Goal: Transaction & Acquisition: Obtain resource

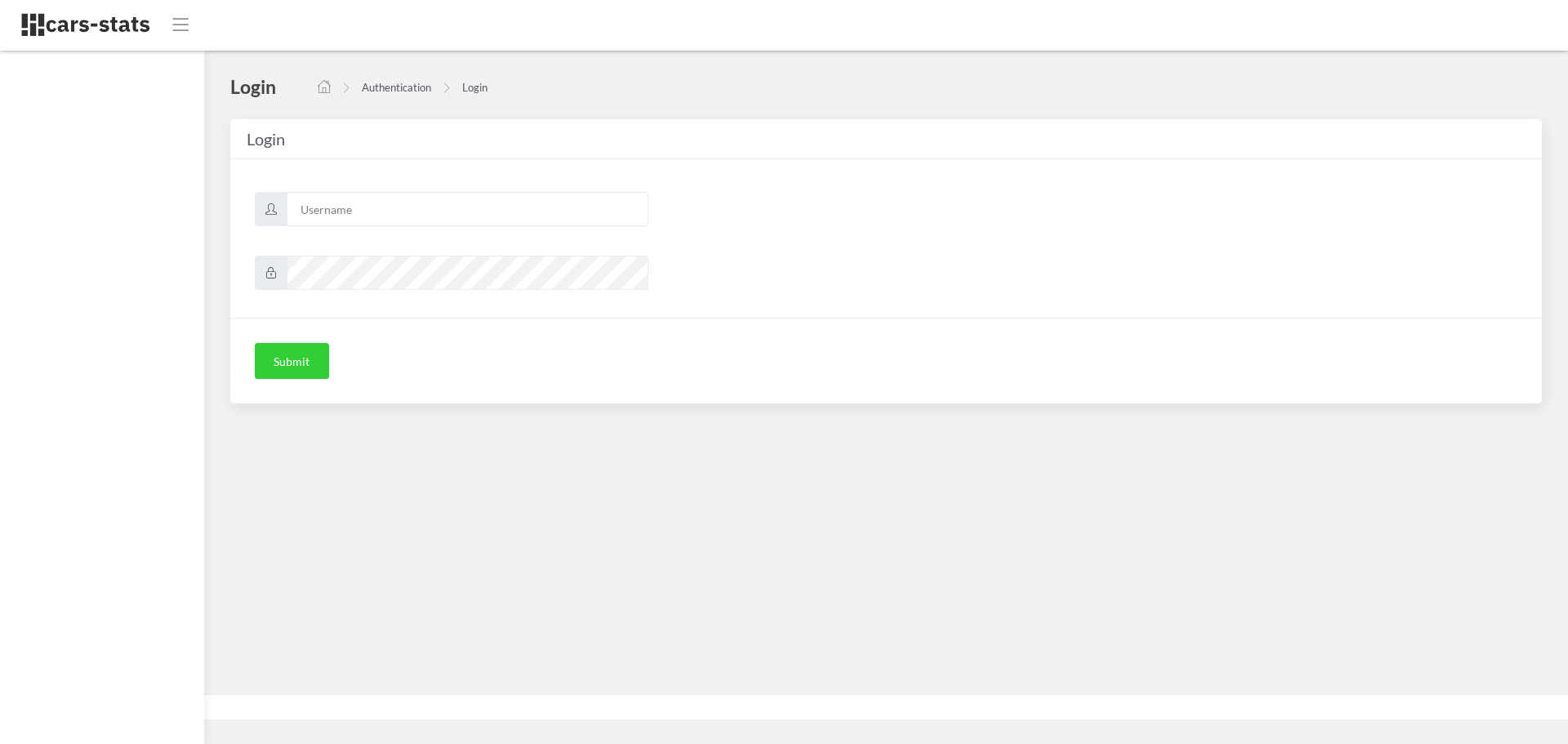
scroll to position [12, 12]
type input "skoda"
click at [296, 353] on button "Submit" at bounding box center [292, 361] width 75 height 36
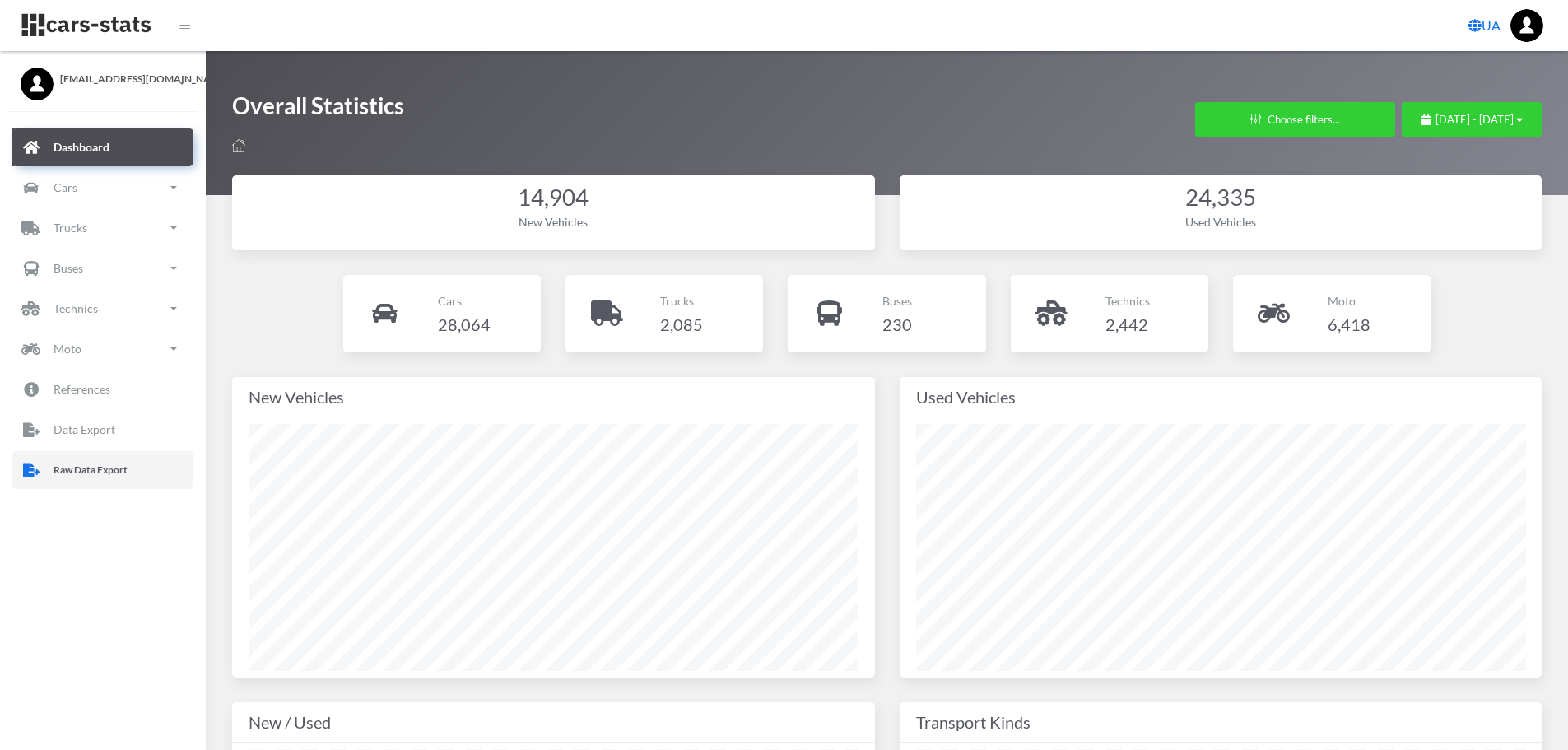
drag, startPoint x: 145, startPoint y: 470, endPoint x: 180, endPoint y: 463, distance: 35.7
click at [145, 470] on link "Raw Data Export" at bounding box center [102, 470] width 181 height 38
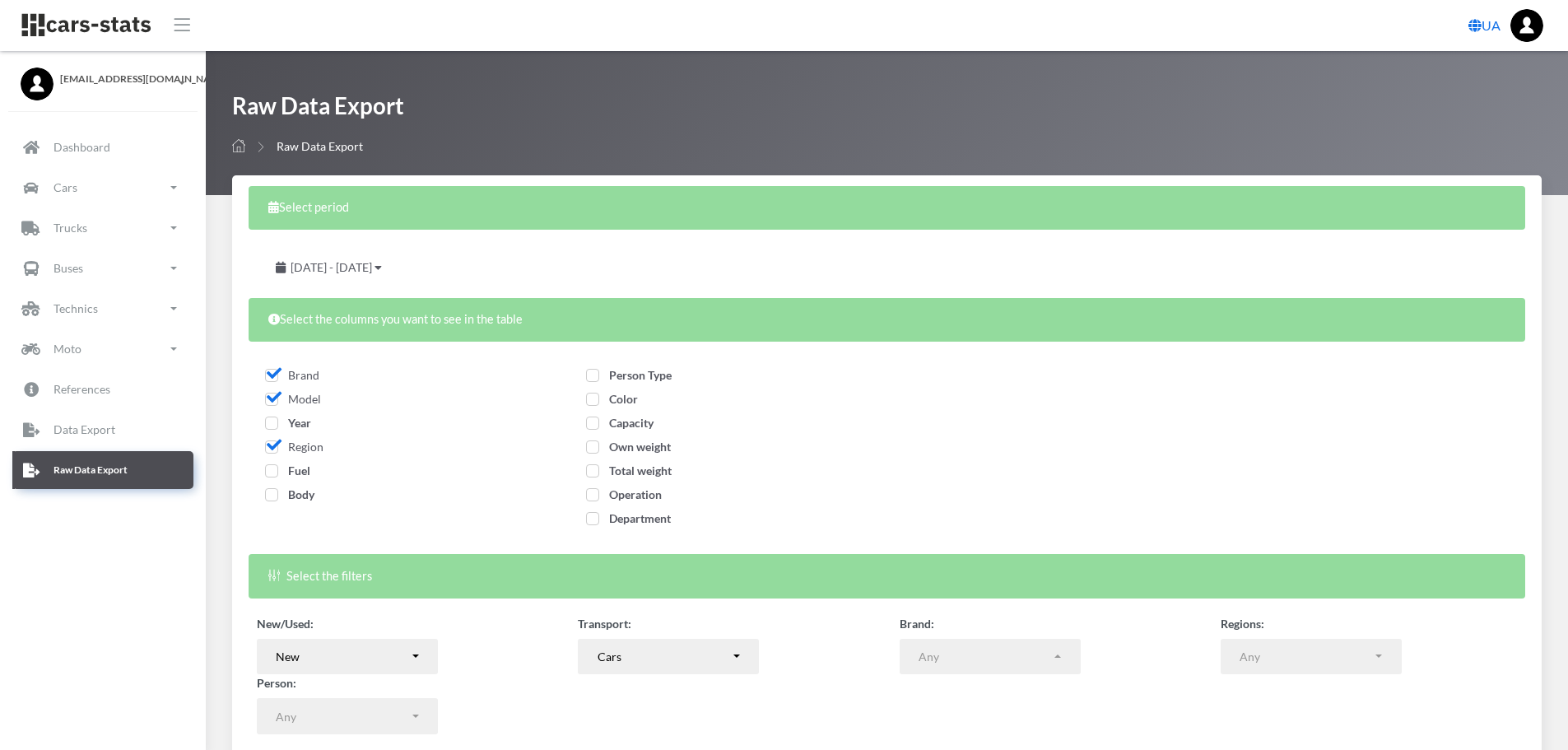
select select
drag, startPoint x: 276, startPoint y: 424, endPoint x: 276, endPoint y: 432, distance: 8.0
click at [276, 424] on span "Year" at bounding box center [288, 422] width 46 height 14
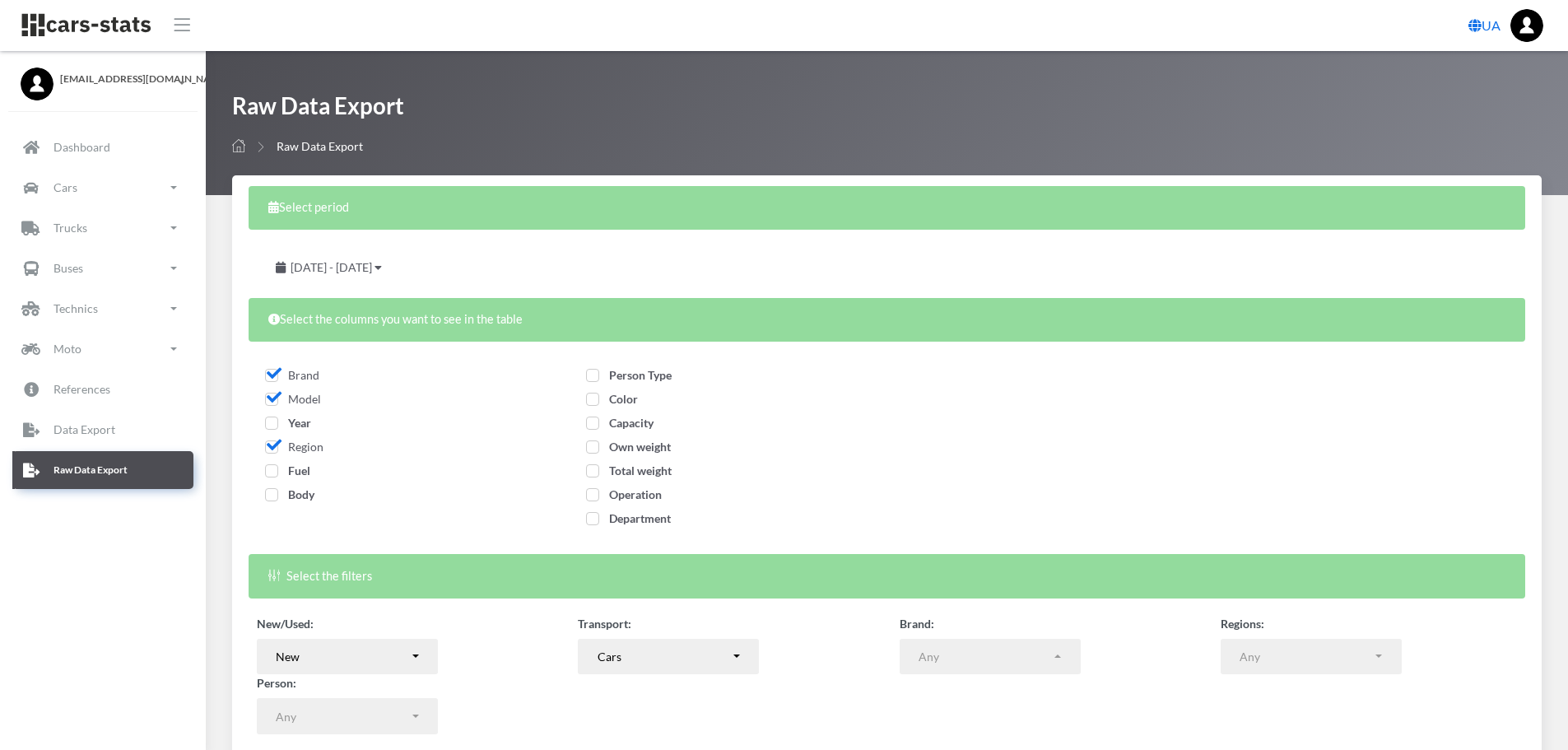
checkbox input "true"
click at [279, 474] on span "Fuel" at bounding box center [287, 470] width 45 height 14
checkbox input "true"
click at [278, 493] on span "Body" at bounding box center [290, 494] width 50 height 14
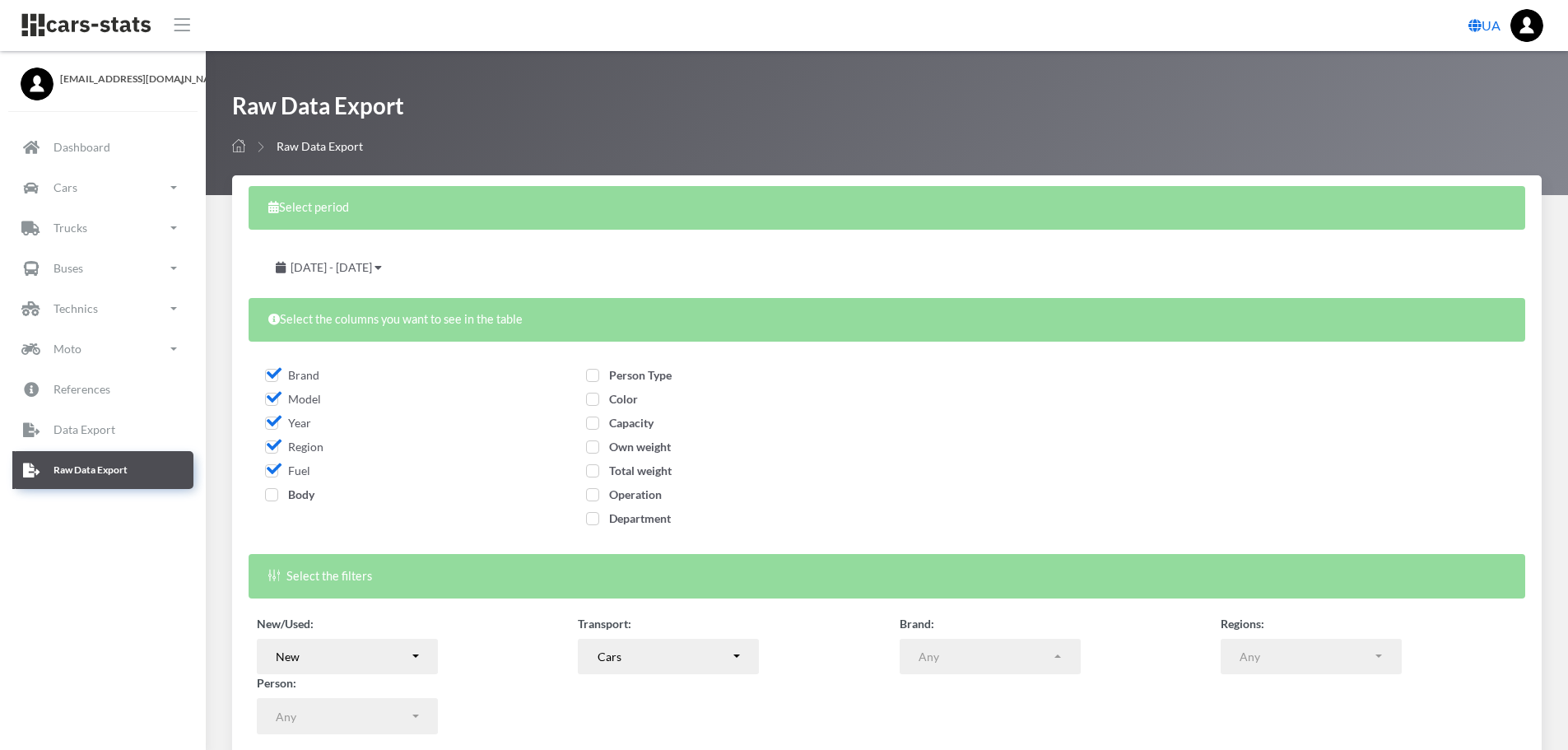
checkbox input "true"
click at [598, 375] on span "Person Type" at bounding box center [628, 375] width 85 height 14
checkbox input "true"
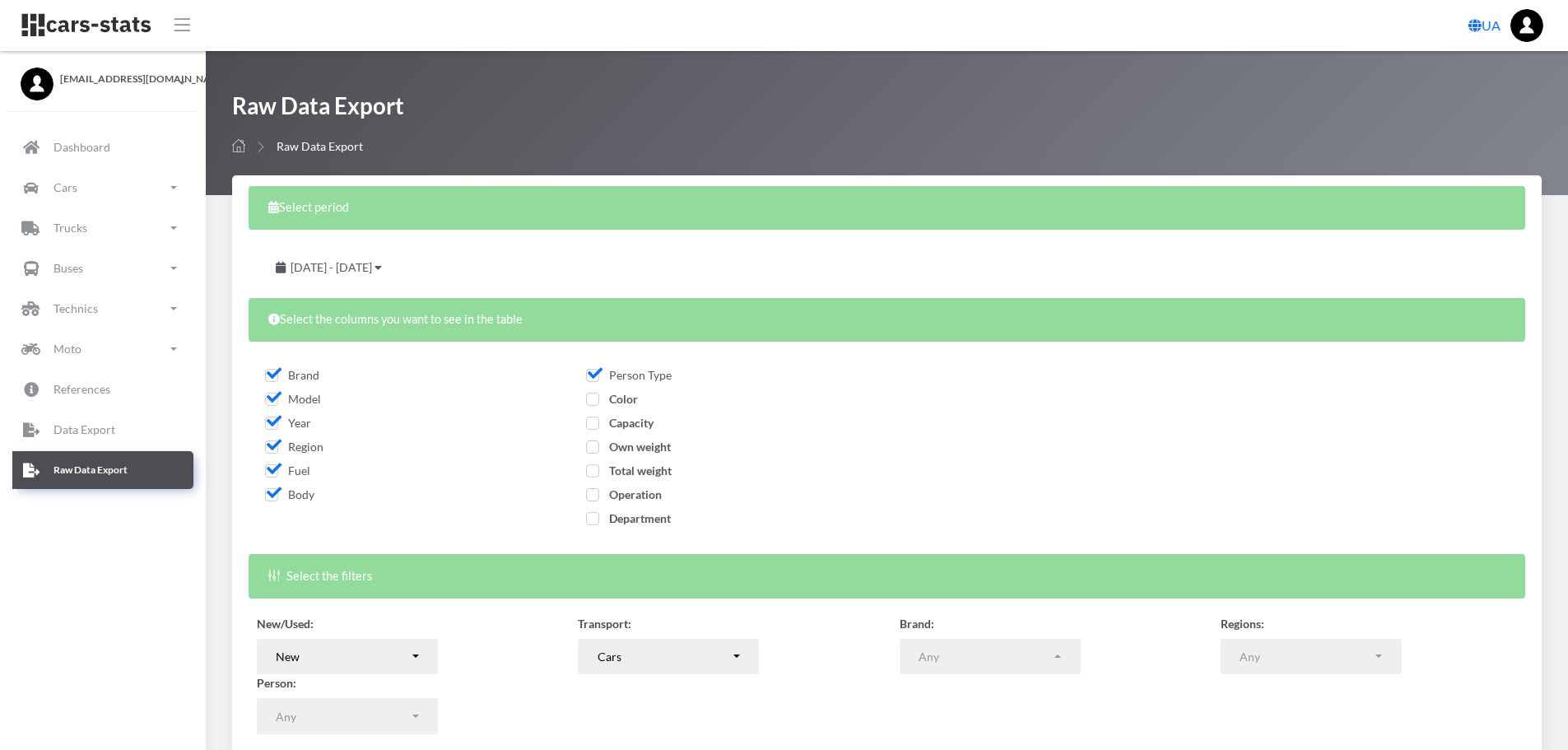
drag, startPoint x: 595, startPoint y: 404, endPoint x: 595, endPoint y: 422, distance: 18.0
click at [595, 407] on label "Color" at bounding box center [612, 398] width 52 height 17
checkbox input "true"
click at [595, 424] on span "Capacity" at bounding box center [620, 422] width 68 height 14
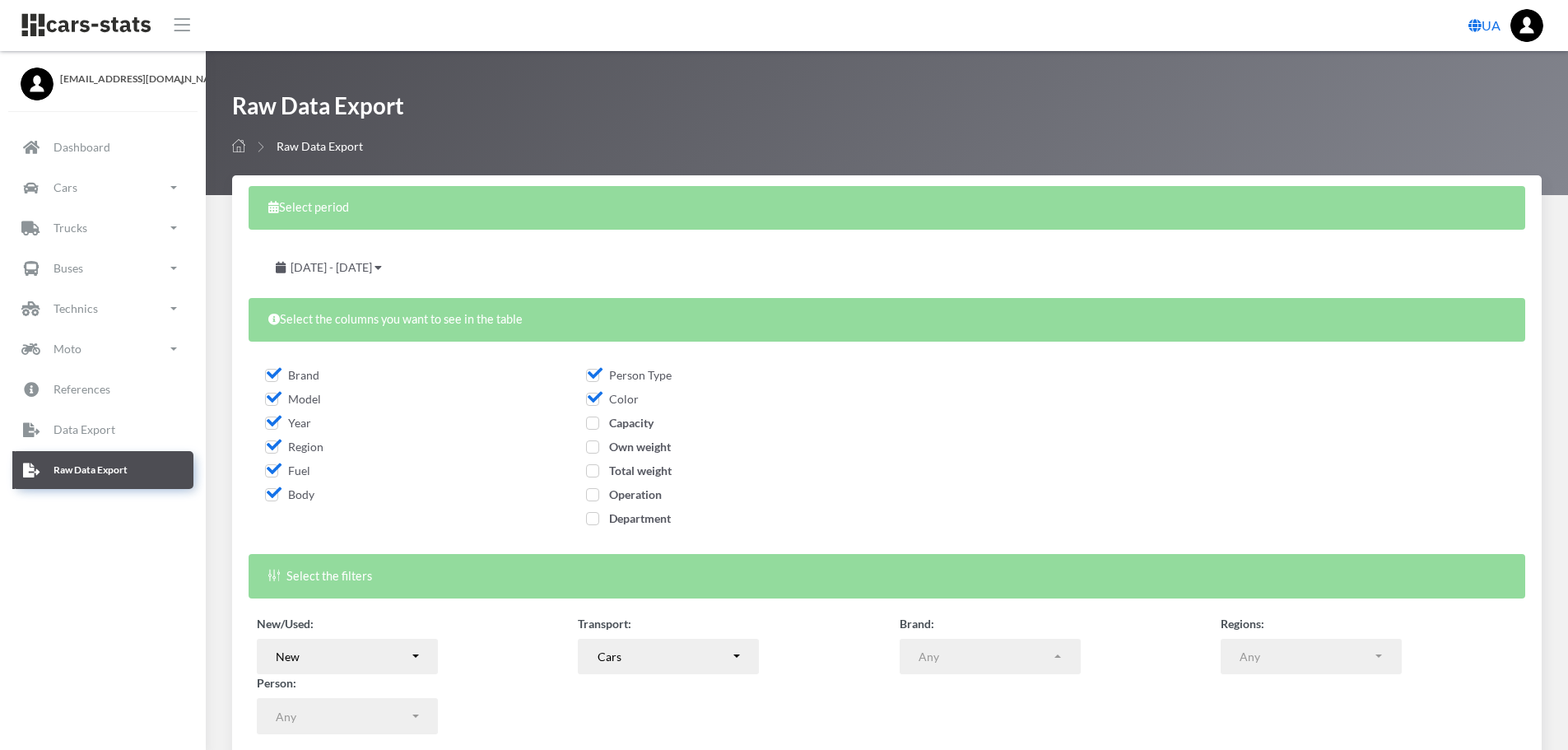
checkbox input "true"
drag, startPoint x: 595, startPoint y: 444, endPoint x: 595, endPoint y: 465, distance: 21.0
click at [595, 446] on span "Own weight" at bounding box center [628, 446] width 84 height 14
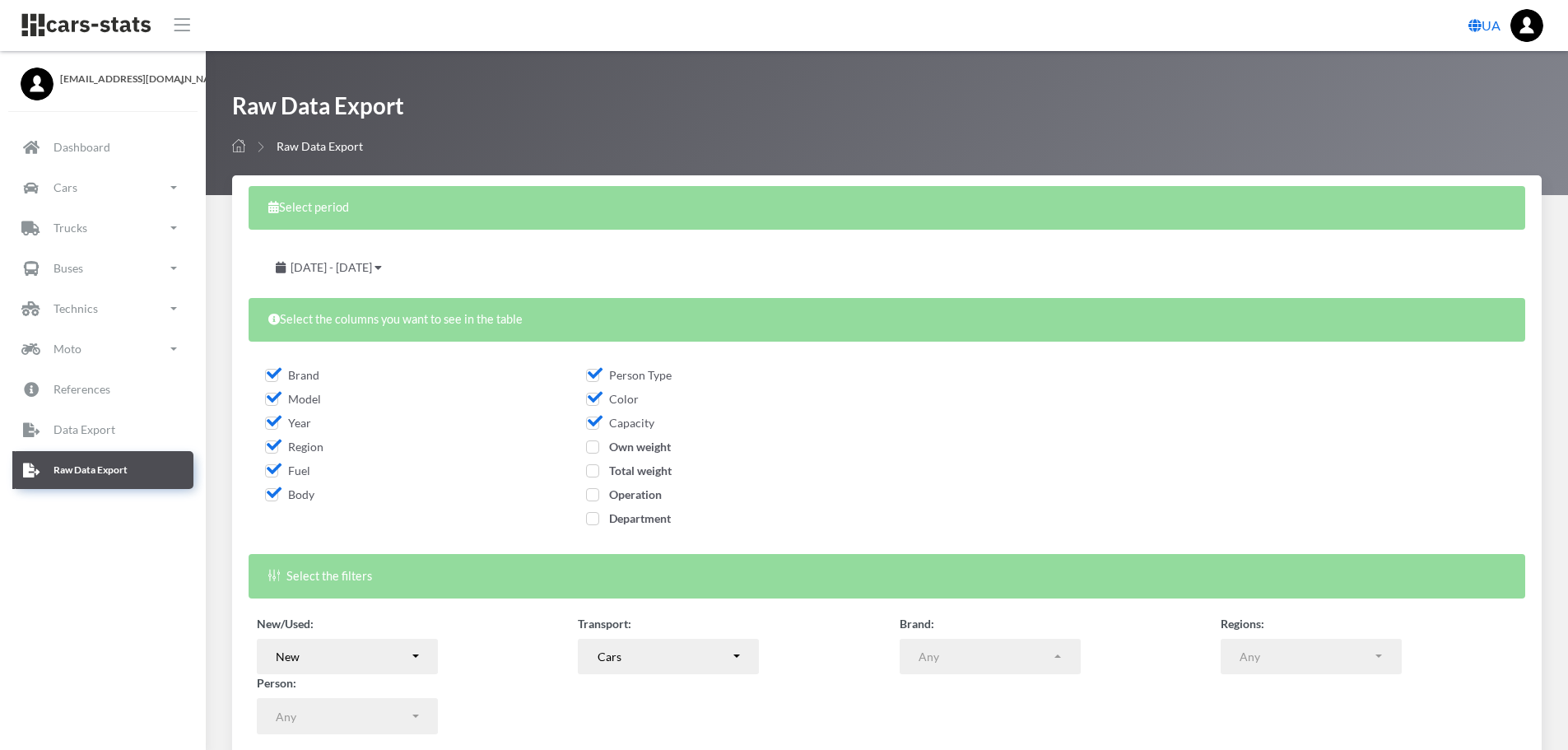
checkbox input "true"
click at [595, 476] on span "Total weight" at bounding box center [628, 470] width 85 height 14
checkbox input "true"
click at [595, 491] on span "Operation" at bounding box center [624, 494] width 76 height 14
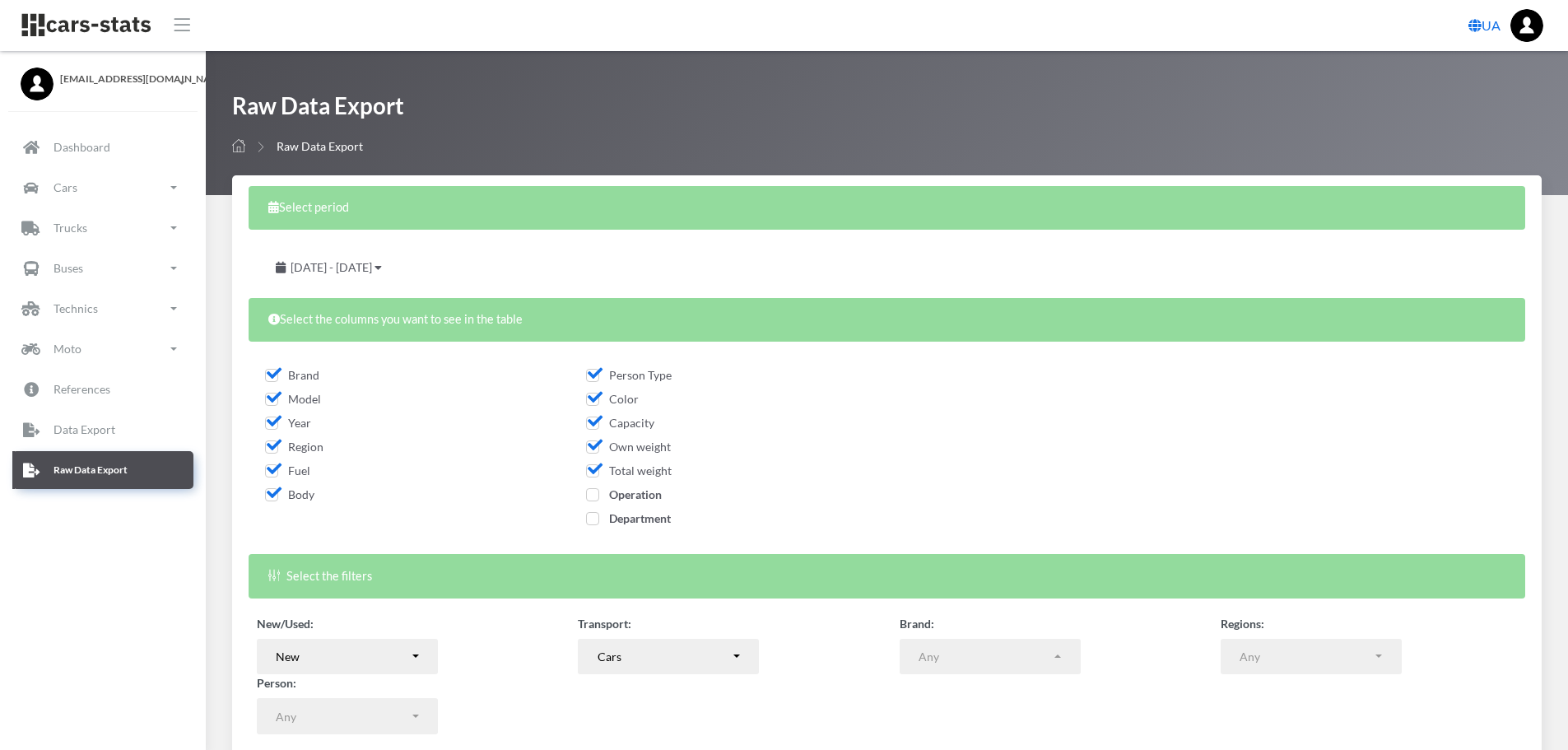
checkbox input "true"
click at [589, 516] on span "Department" at bounding box center [628, 518] width 84 height 14
checkbox input "true"
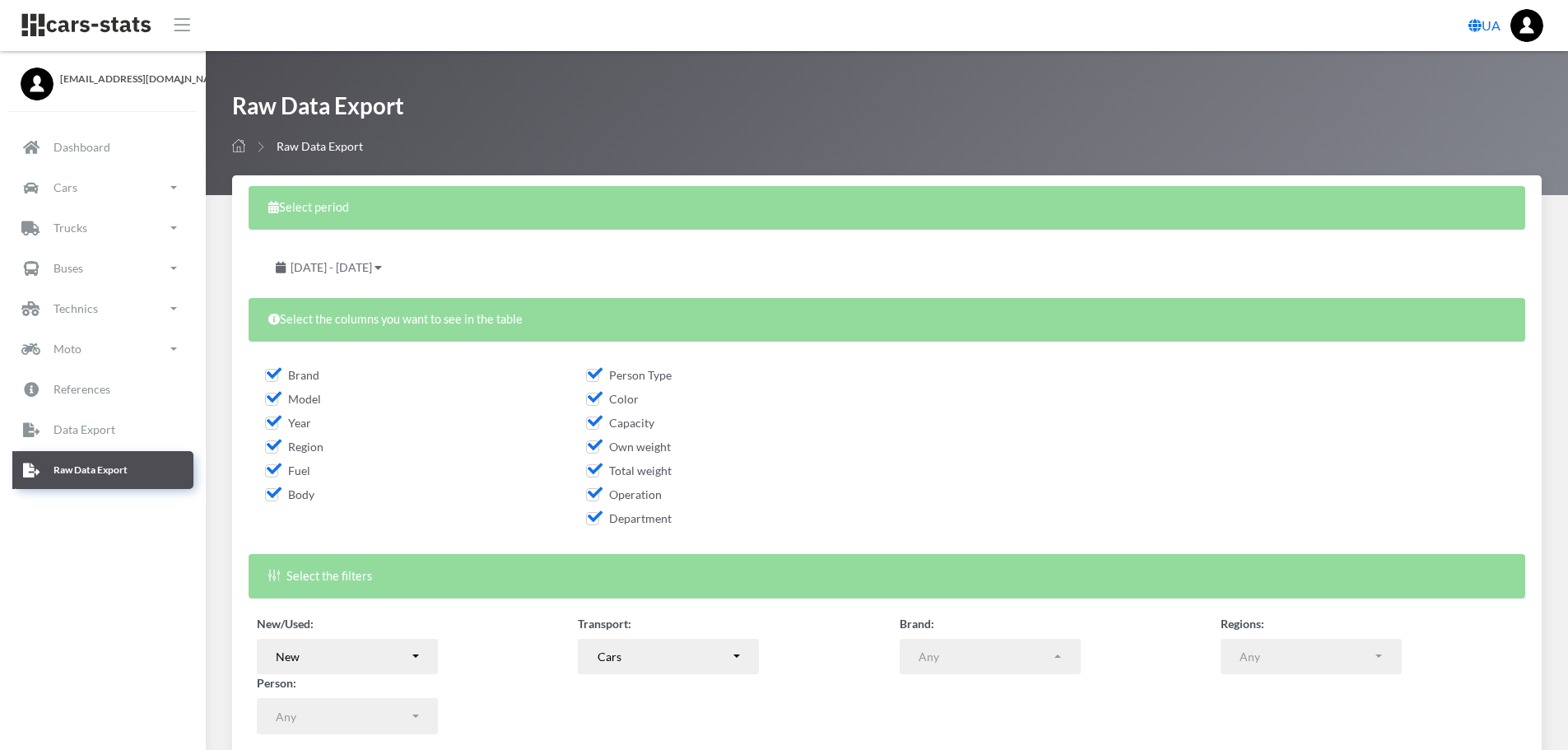
click at [372, 271] on span "July 14, 2025 - August 13, 2025" at bounding box center [331, 266] width 82 height 14
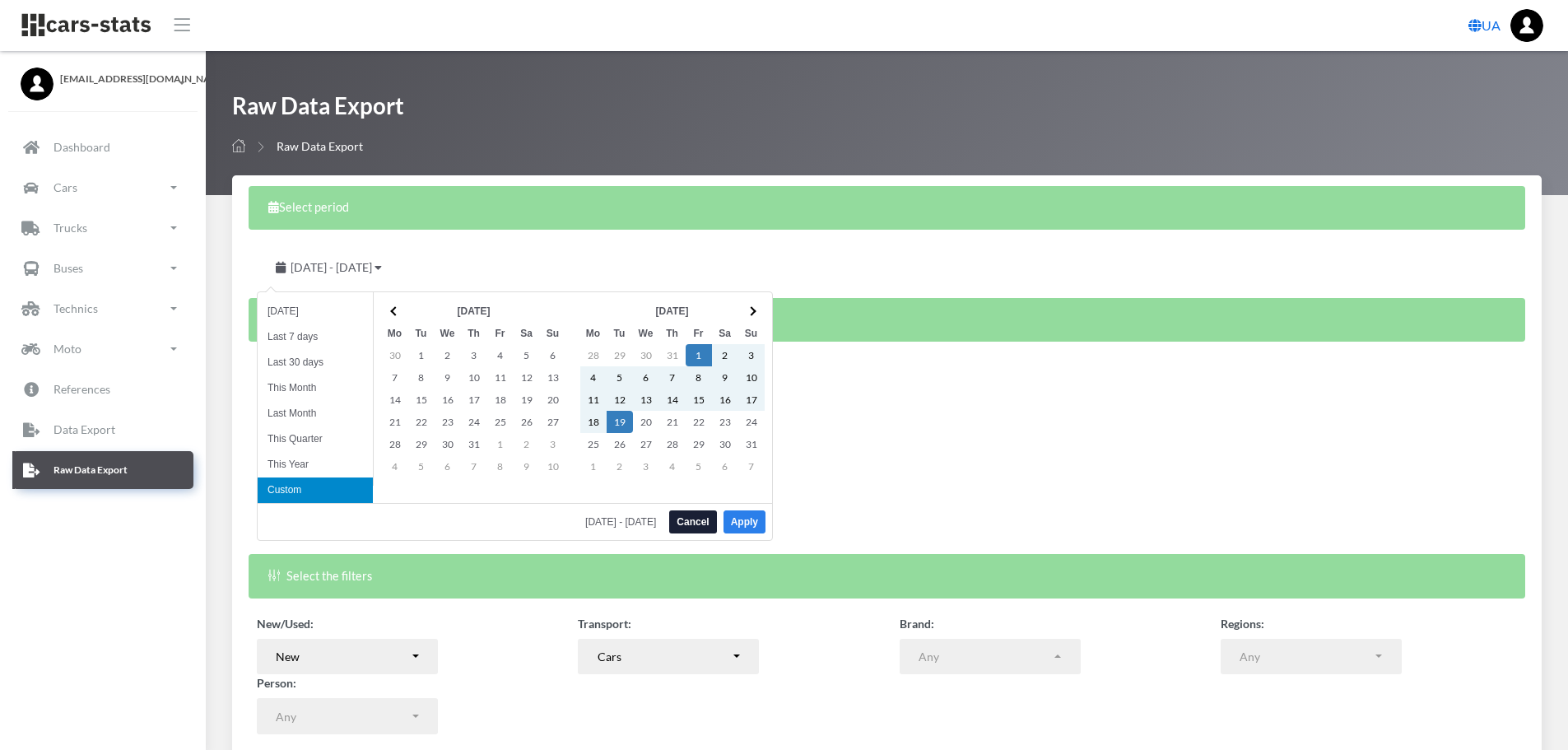
click at [753, 524] on button "Apply" at bounding box center [745, 521] width 42 height 23
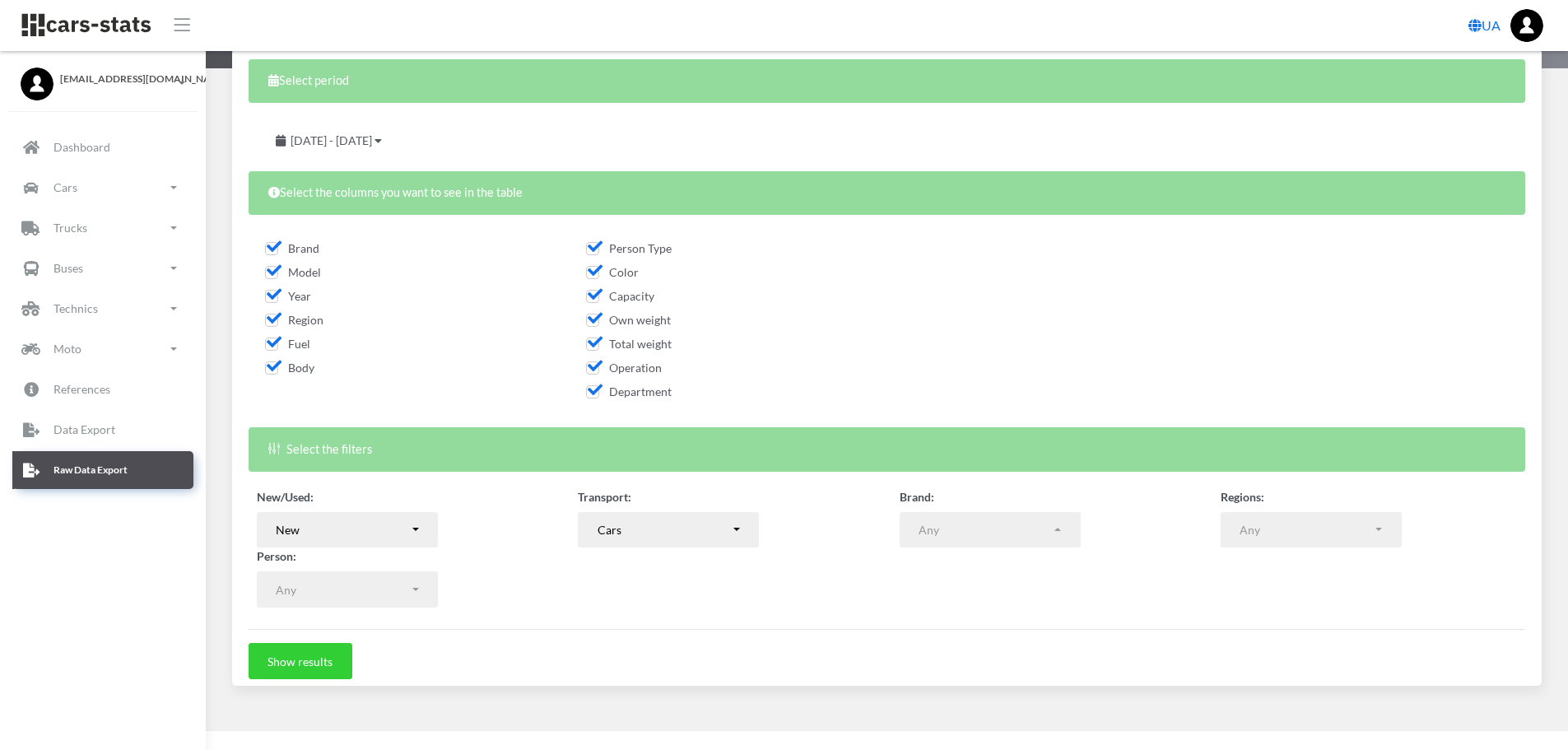
scroll to position [132, 0]
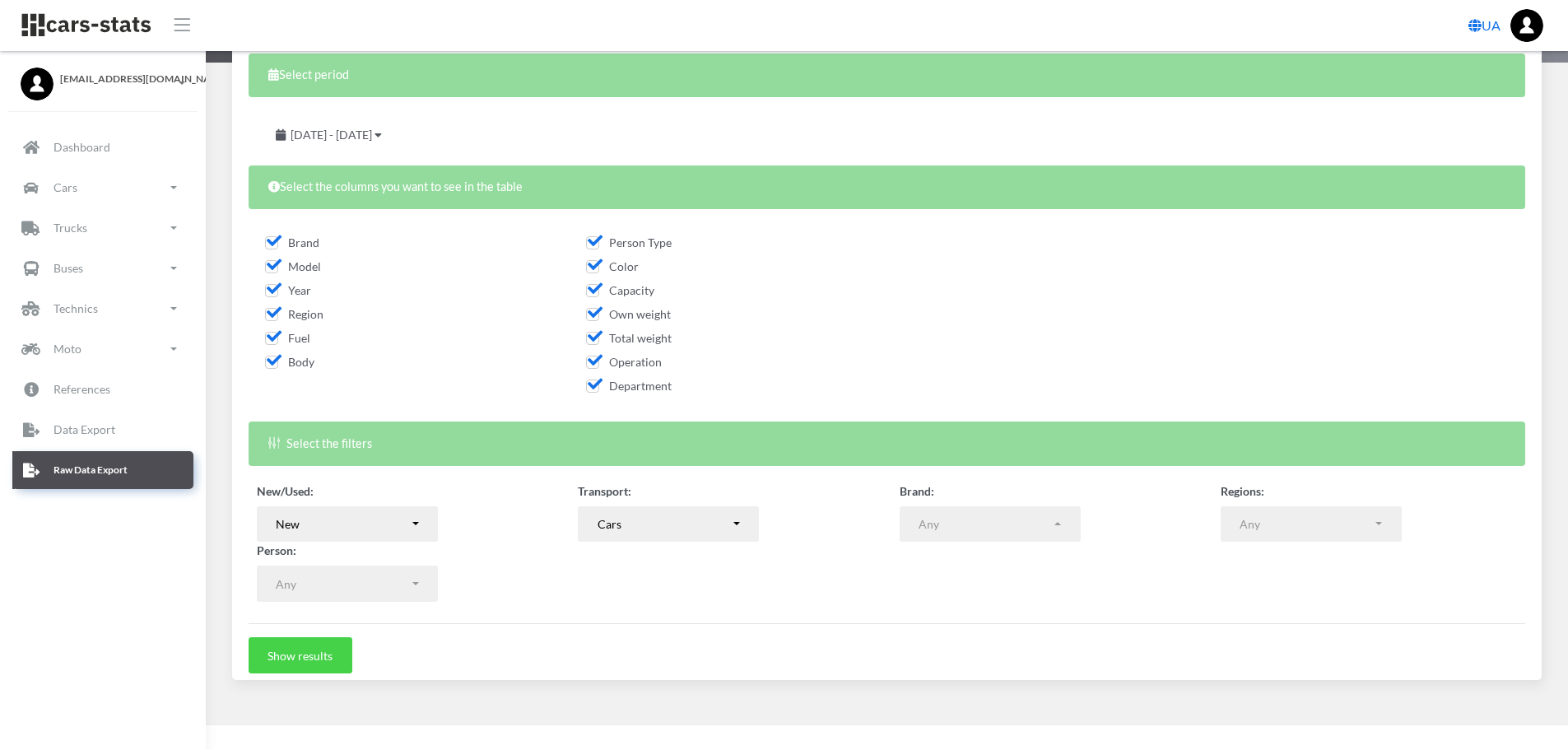
drag, startPoint x: 320, startPoint y: 655, endPoint x: 626, endPoint y: 621, distance: 307.9
click at [321, 655] on button "Show results" at bounding box center [300, 655] width 104 height 36
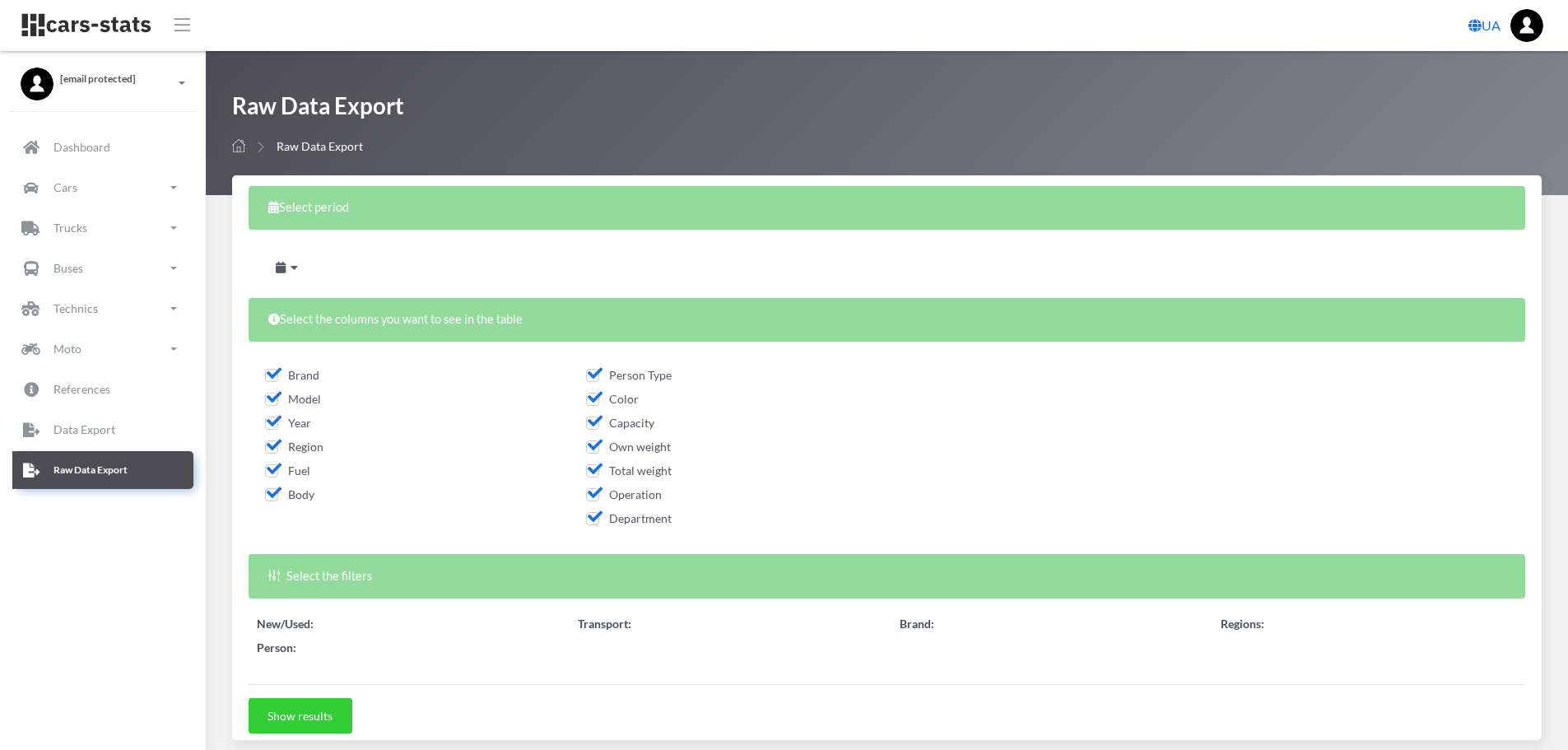
select select
select select "50"
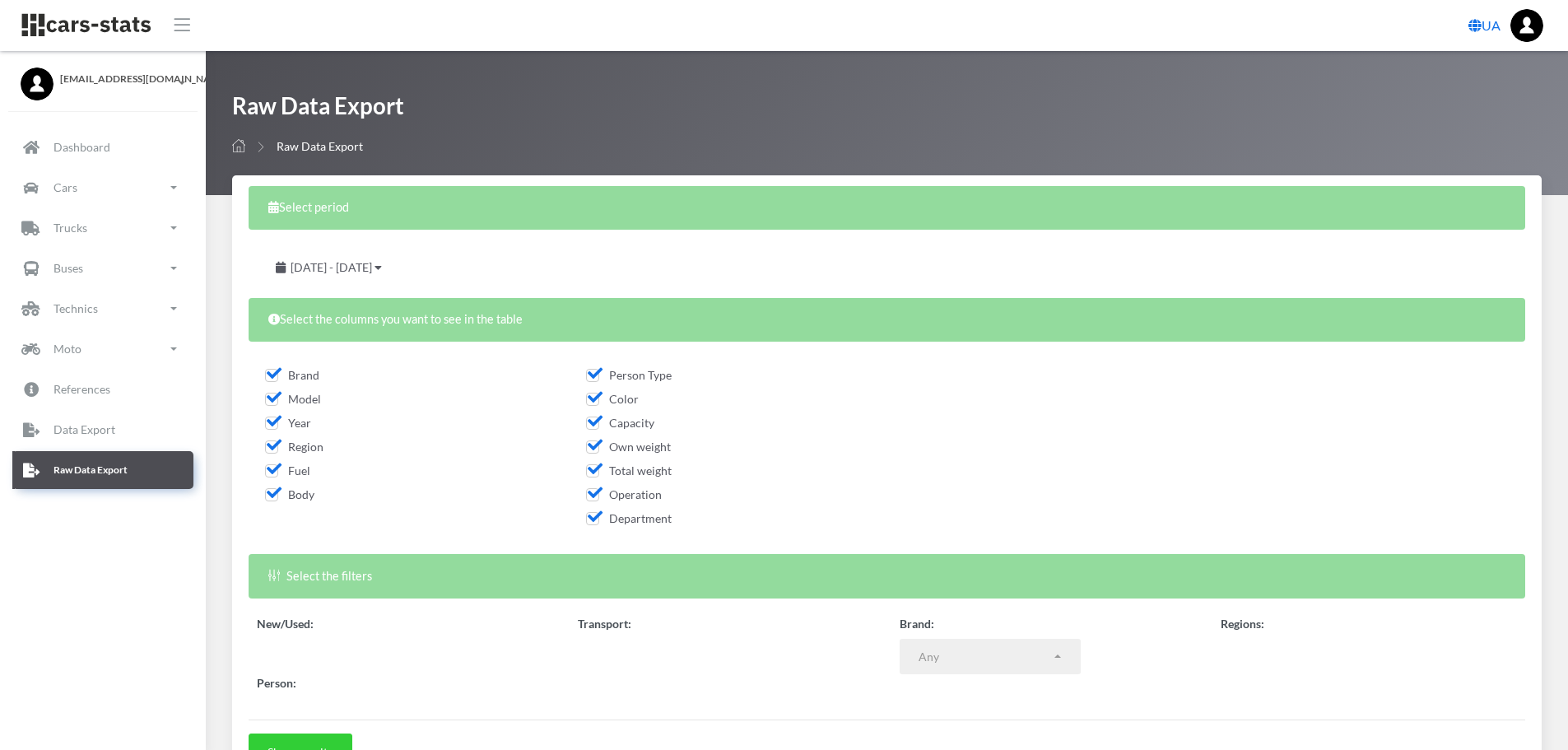
select select
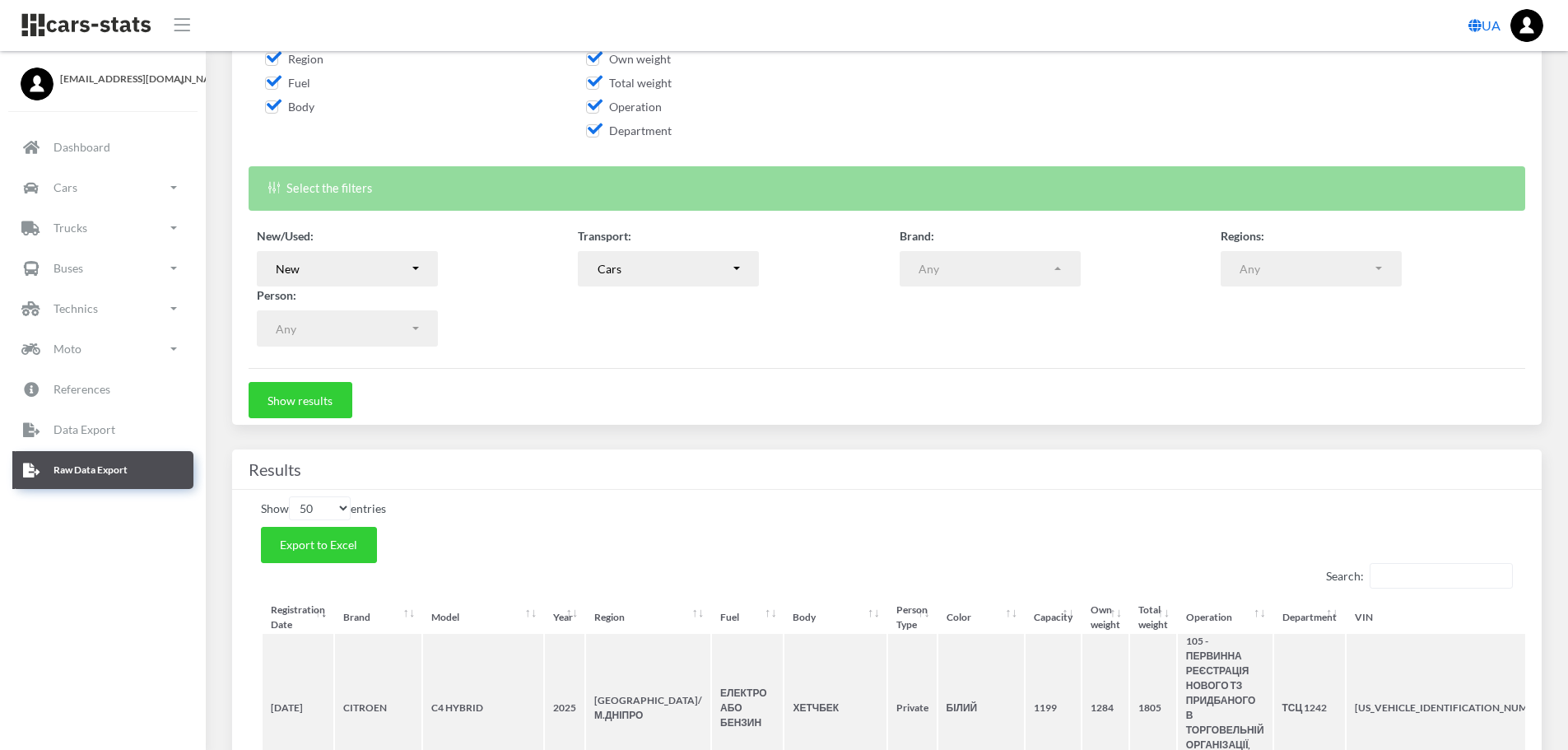
scroll to position [412, 0]
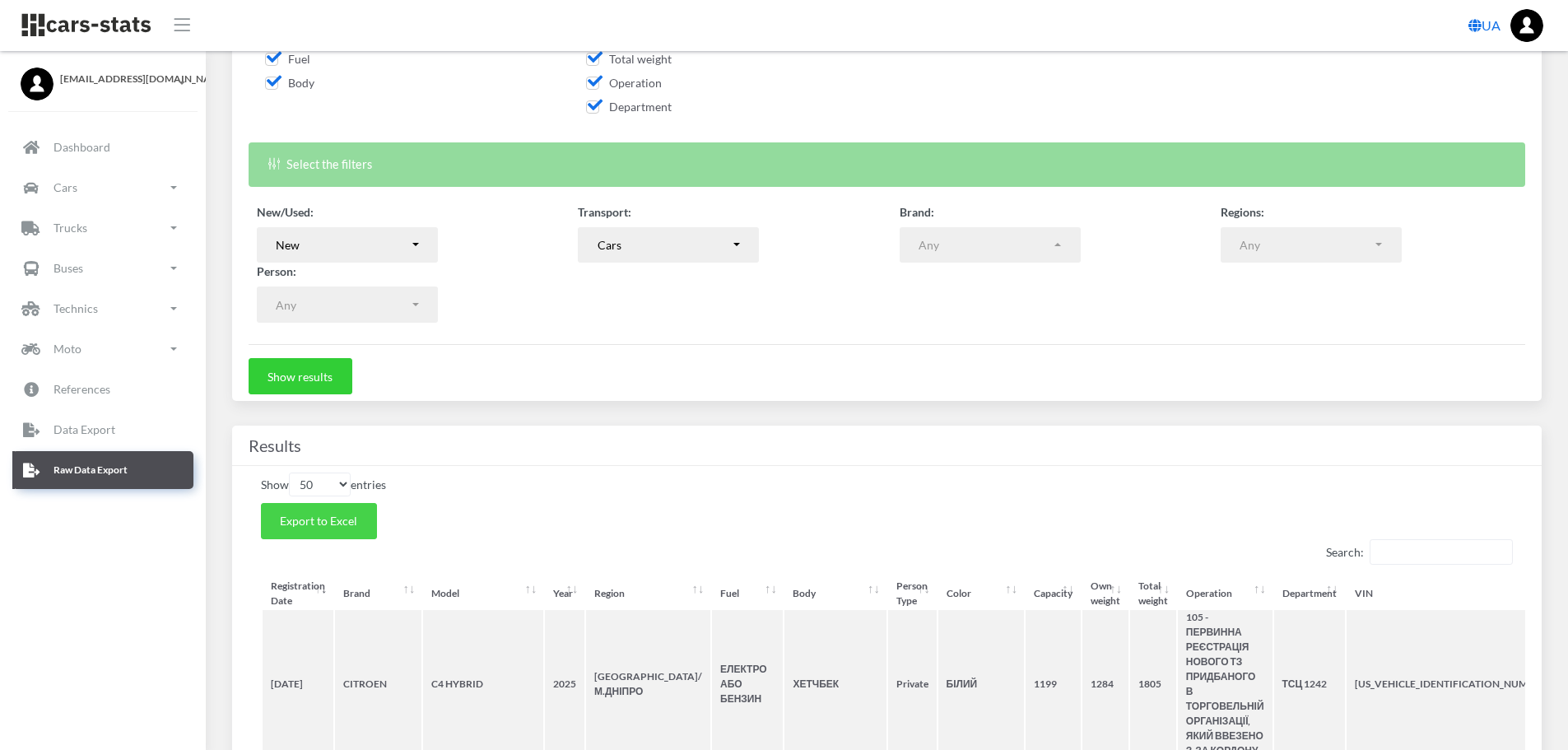
click at [297, 513] on button "Export to Excel" at bounding box center [318, 521] width 116 height 36
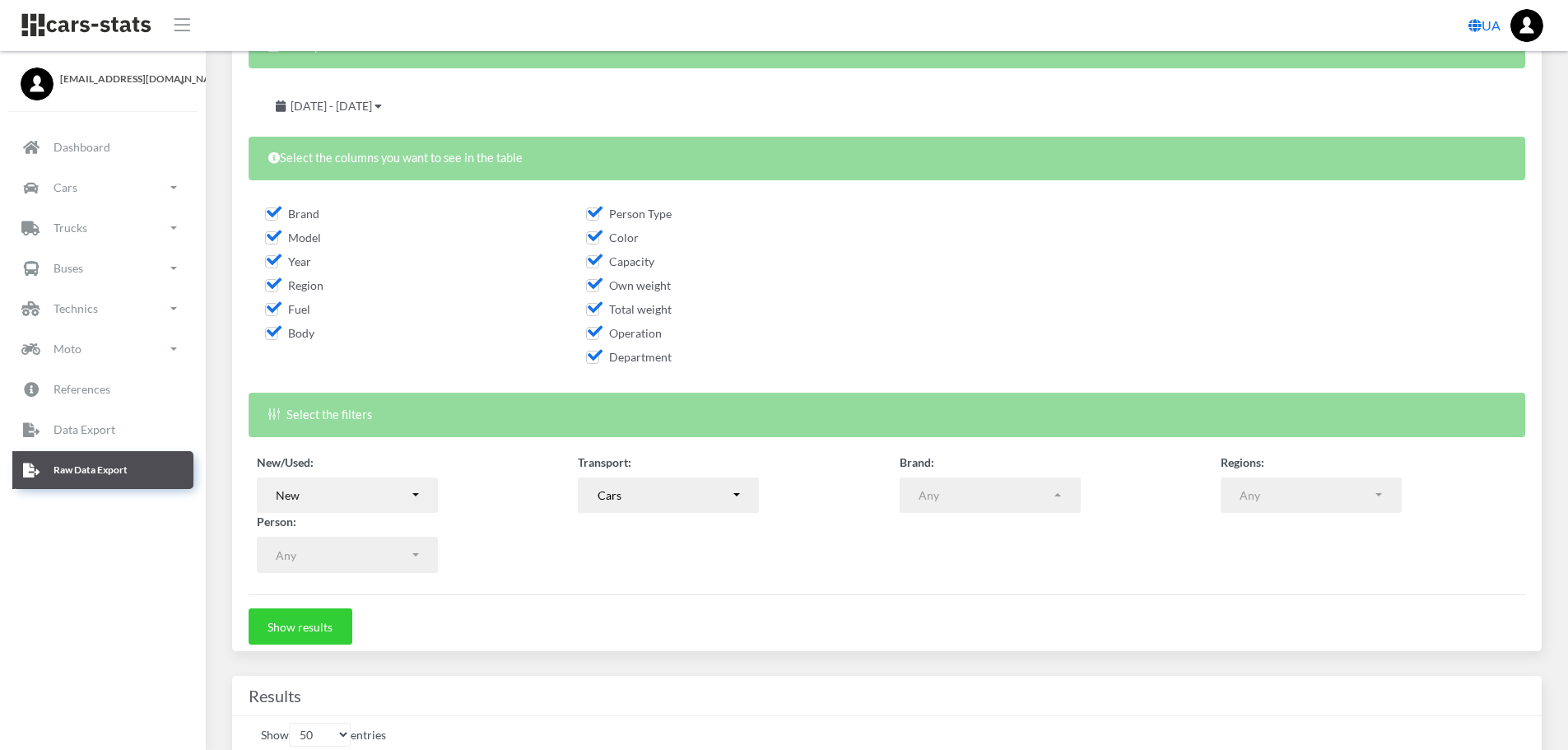
scroll to position [164, 0]
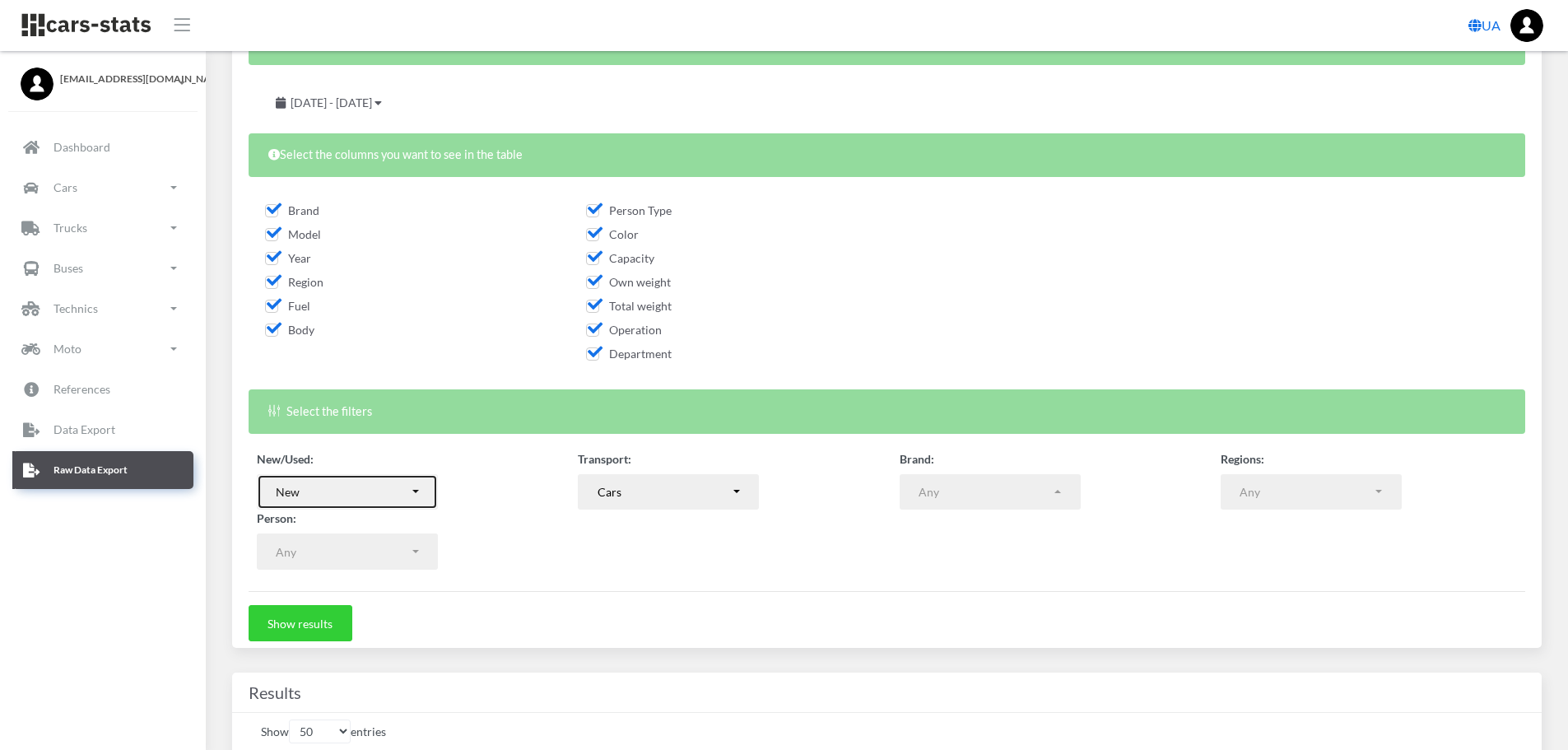
click at [409, 492] on div "New" at bounding box center [342, 492] width 133 height 17
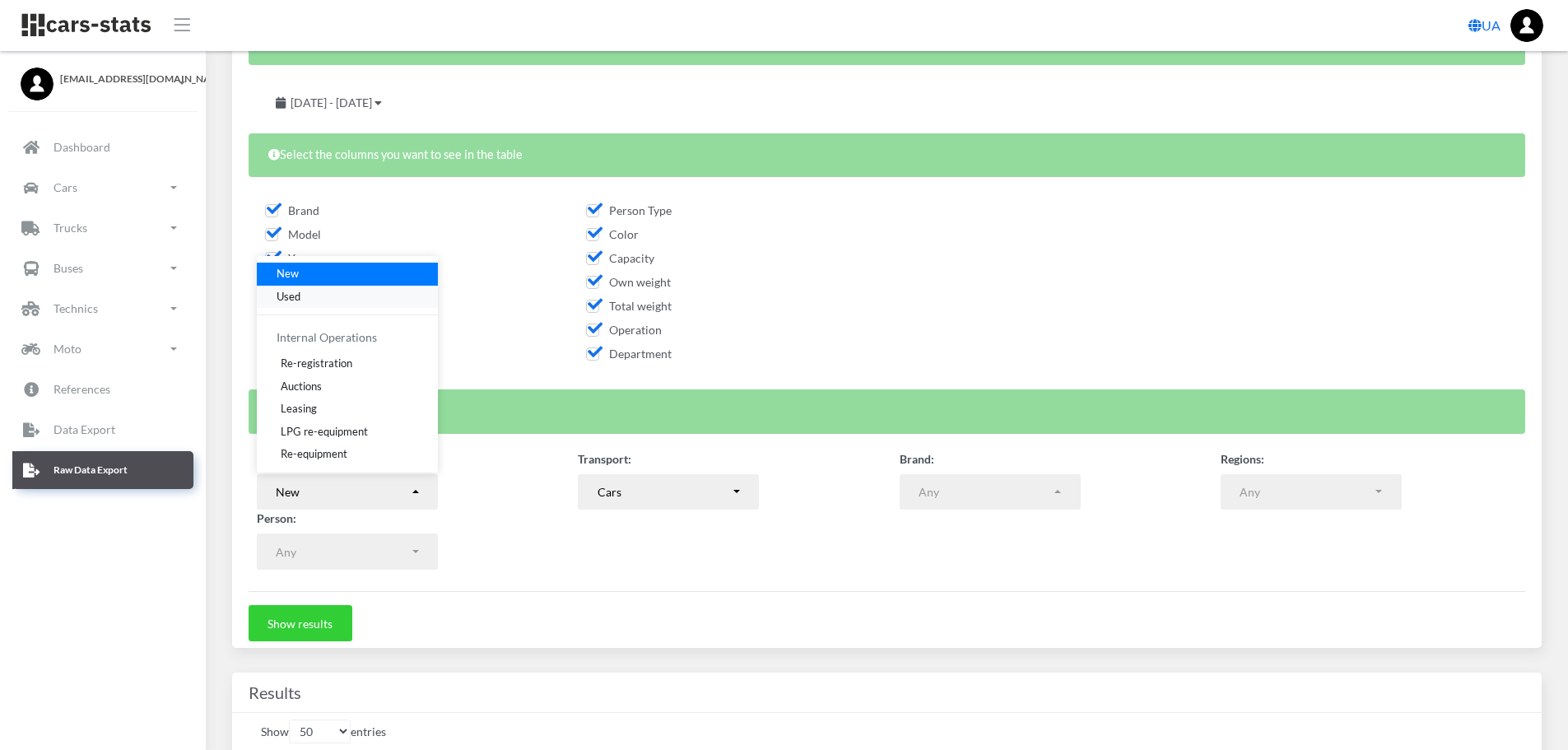
click at [304, 292] on link "Used" at bounding box center [347, 296] width 181 height 23
select select "used-import"
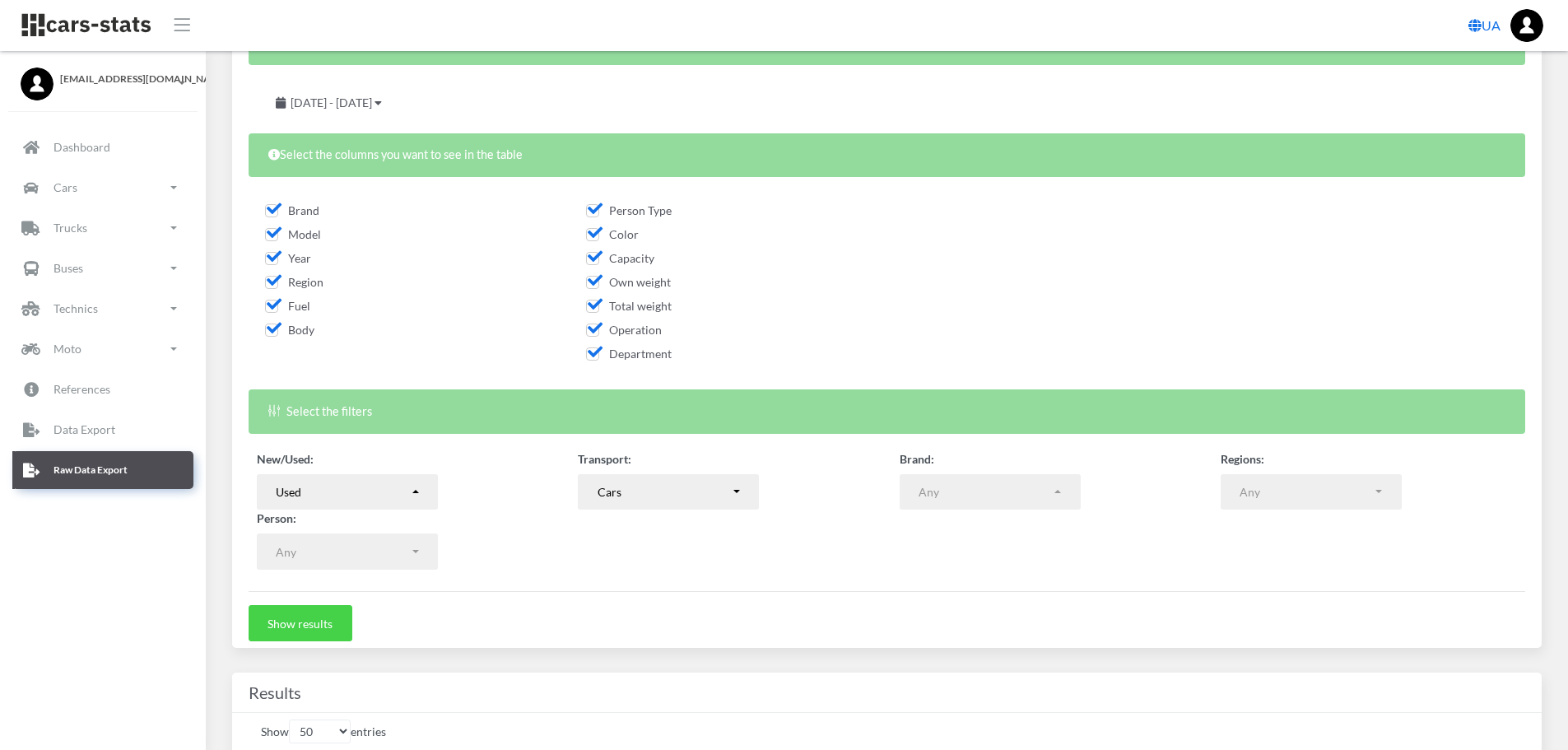
click at [300, 628] on button "Show results" at bounding box center [300, 622] width 104 height 36
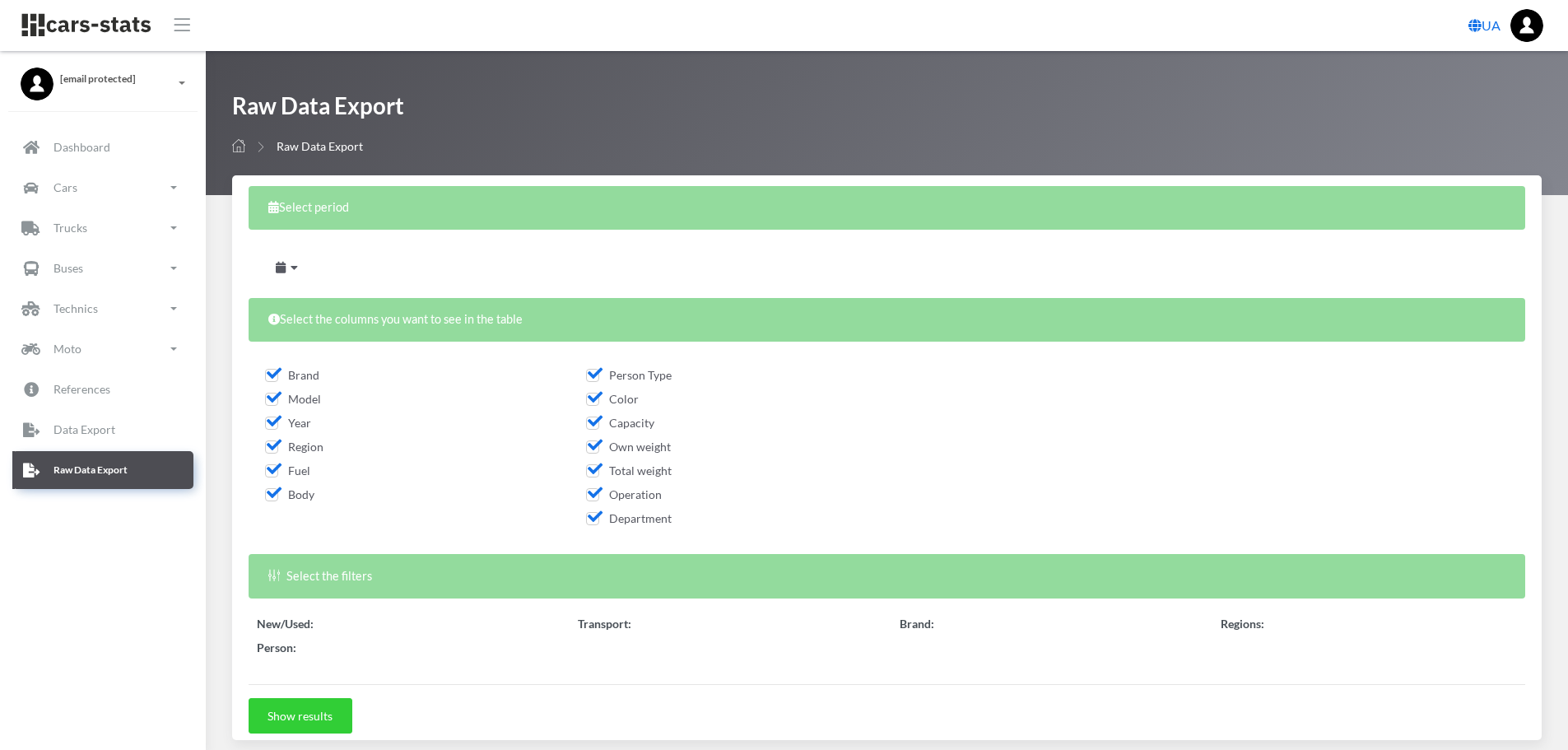
scroll to position [247, 0]
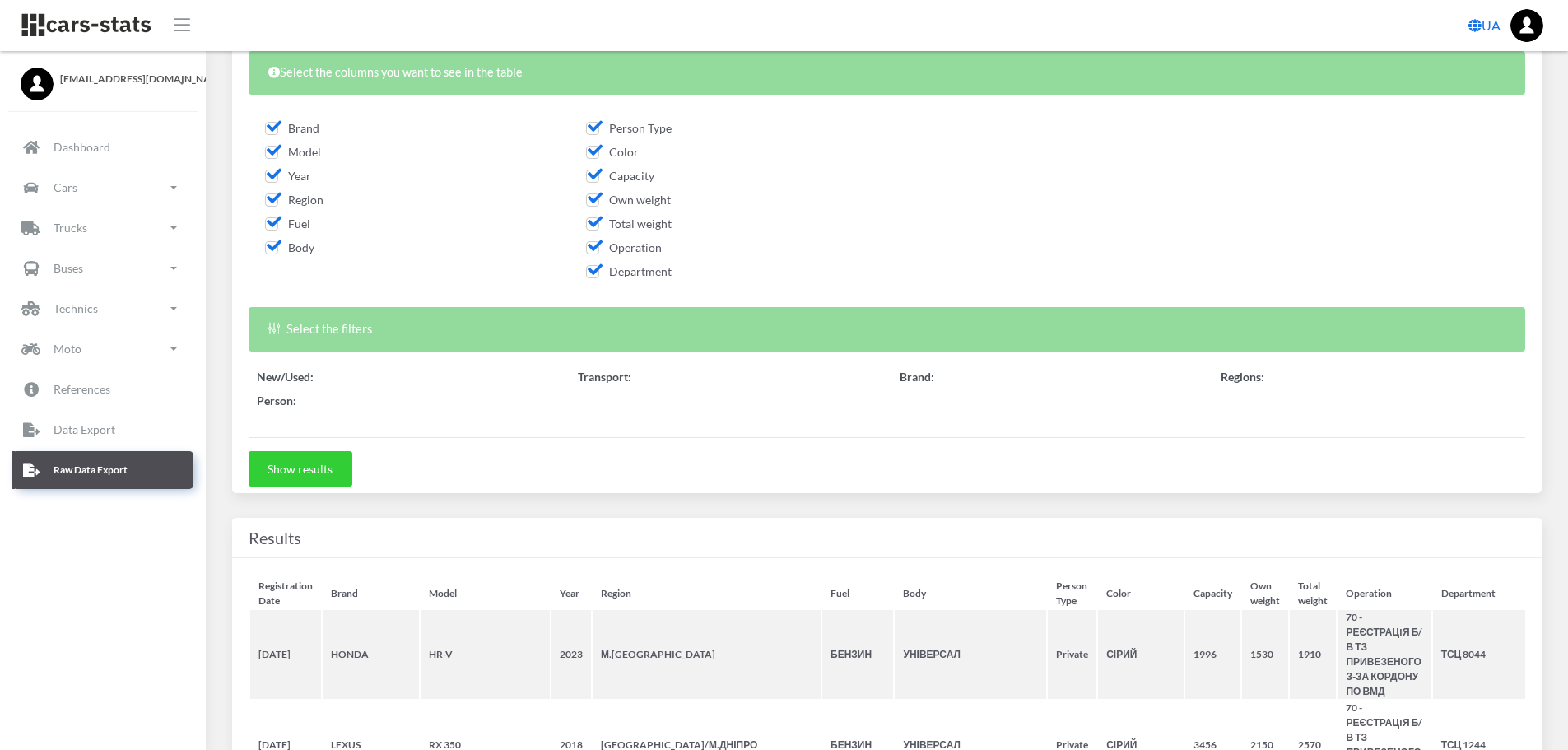
select select "50"
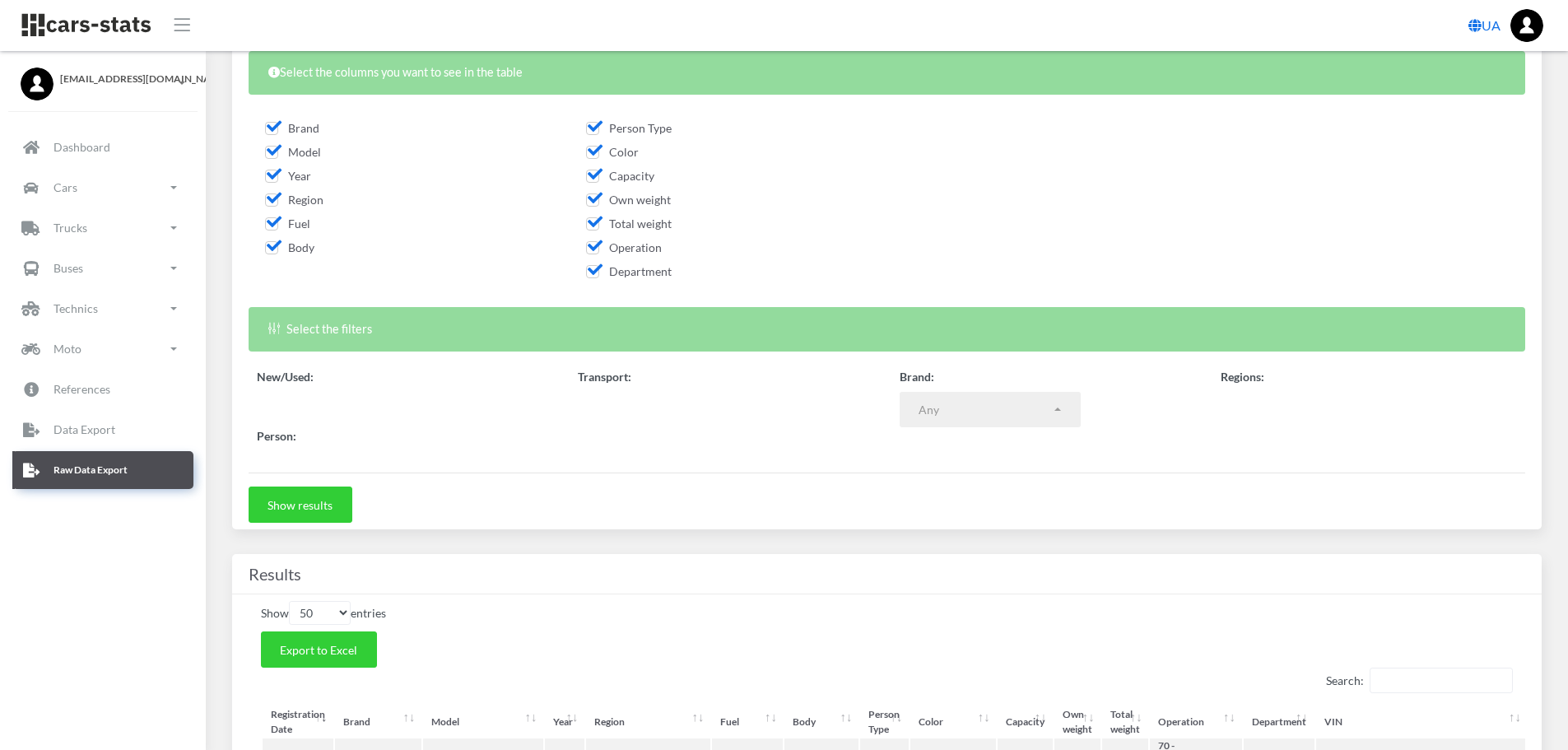
select select
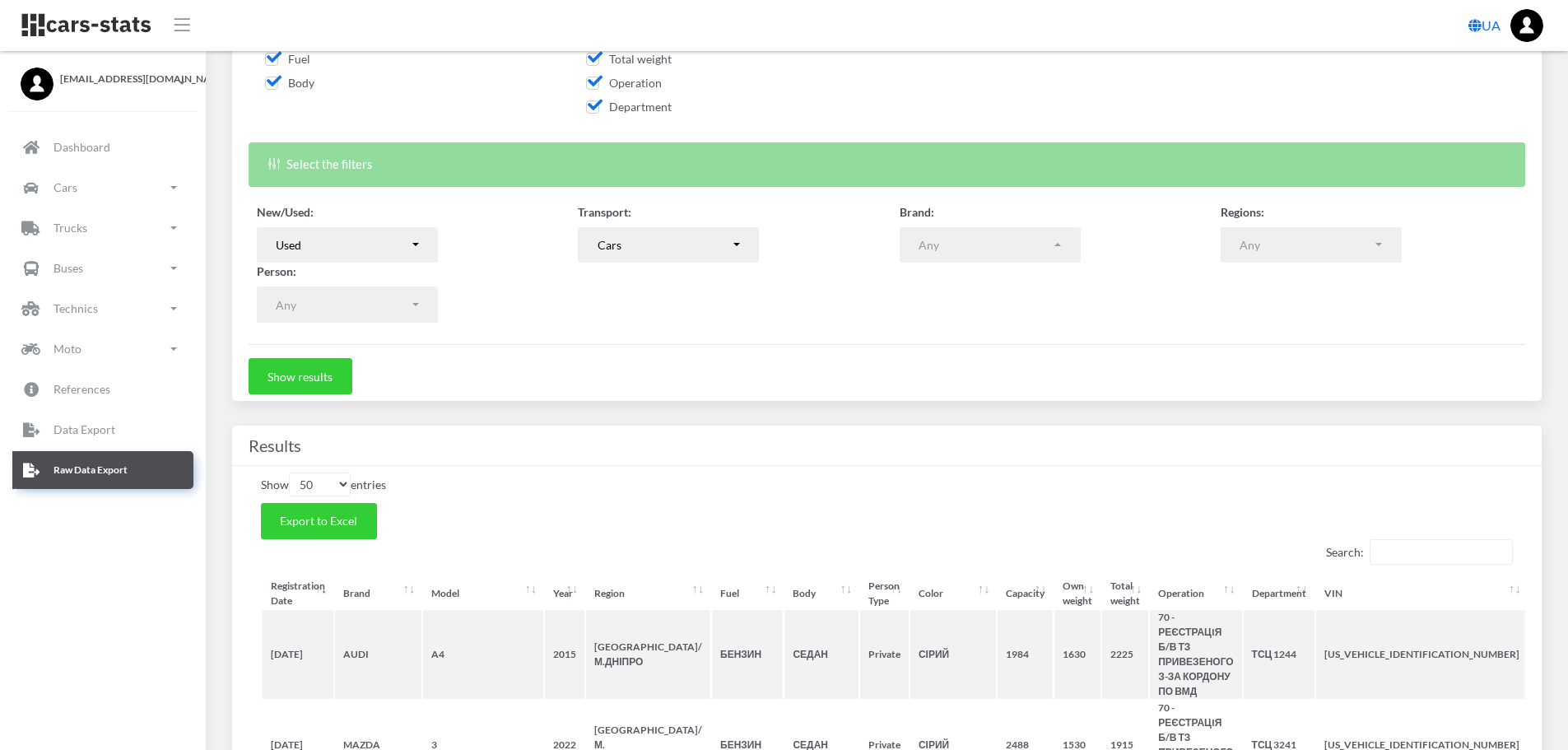
scroll to position [494, 0]
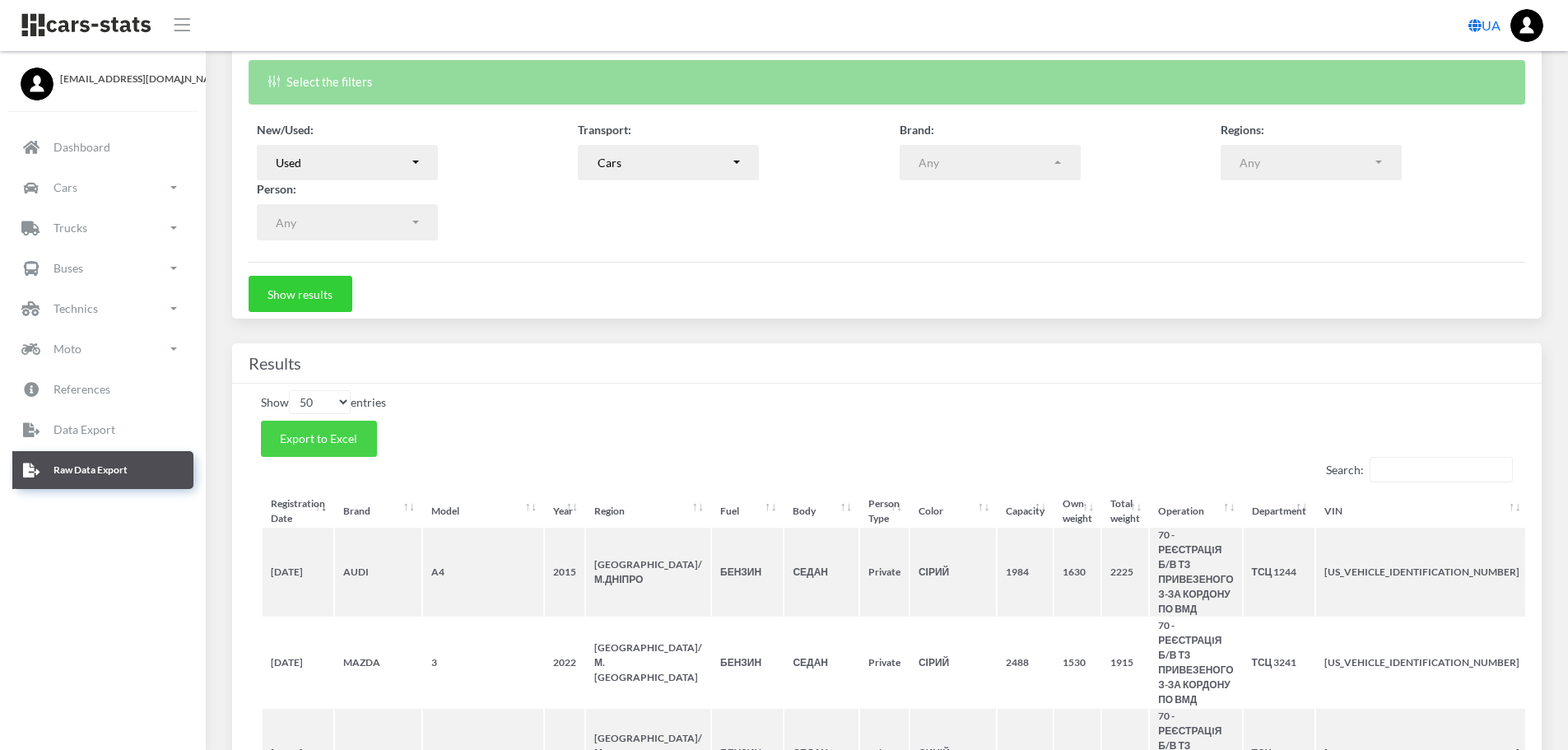
click at [340, 442] on span "Export to Excel" at bounding box center [318, 438] width 77 height 14
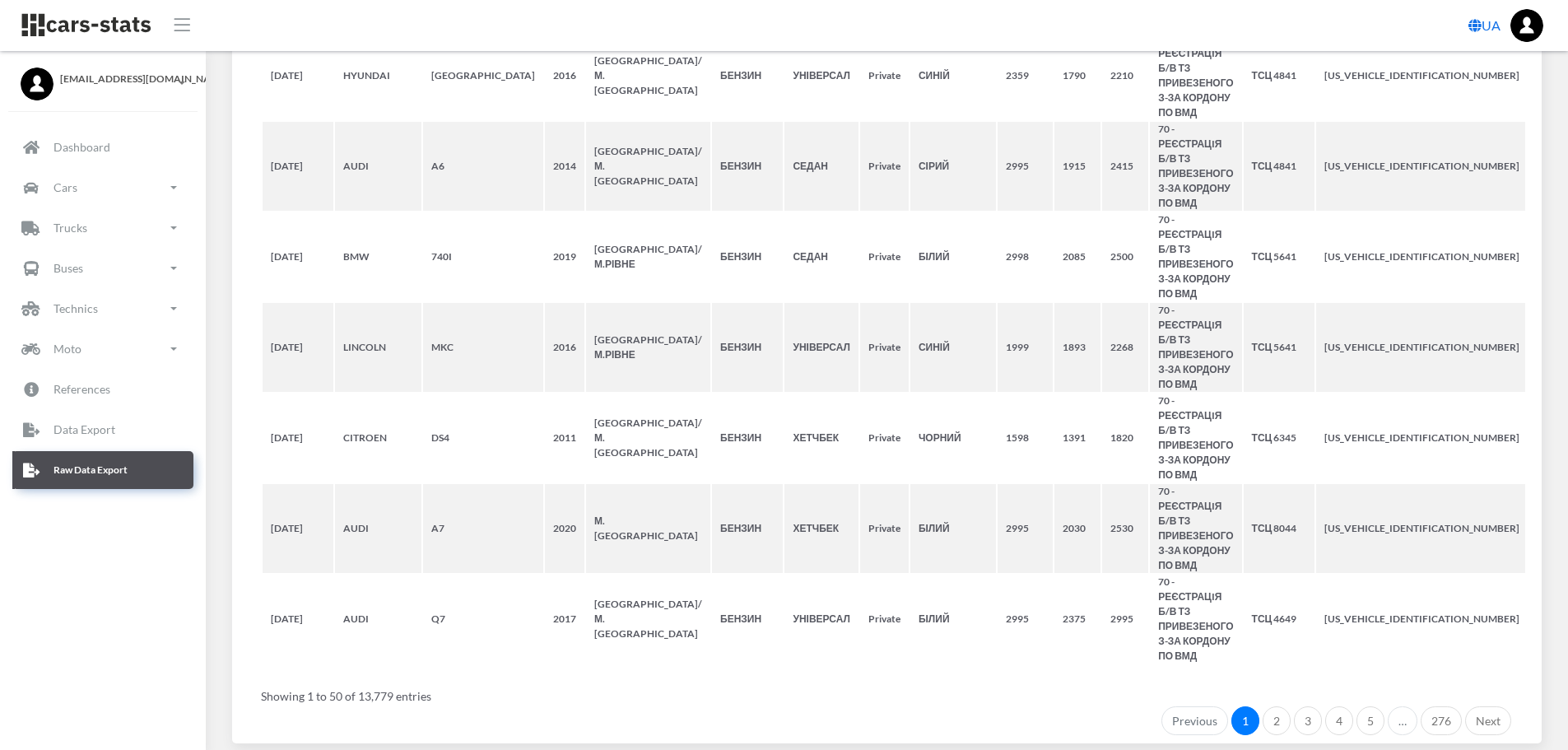
scroll to position [5838, 0]
